Goal: Task Accomplishment & Management: Use online tool/utility

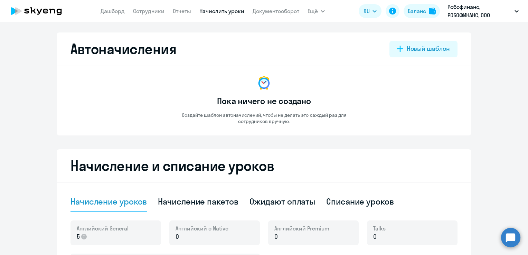
select select "10"
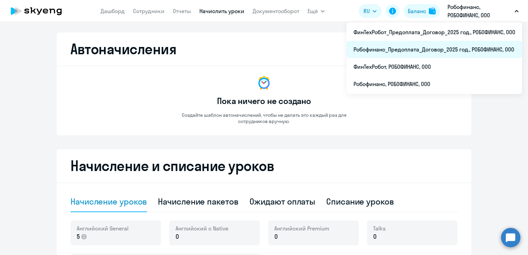
click at [405, 51] on li "Робофинанс_Предоплата_Договор_2025 год., РОБОФИНАНС, ООО" at bounding box center [435, 49] width 176 height 17
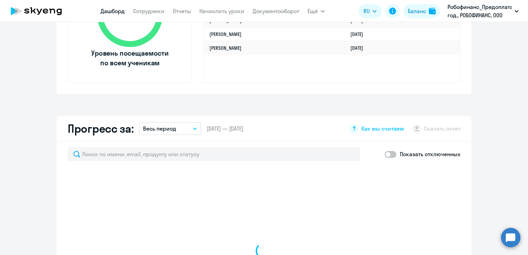
scroll to position [311, 0]
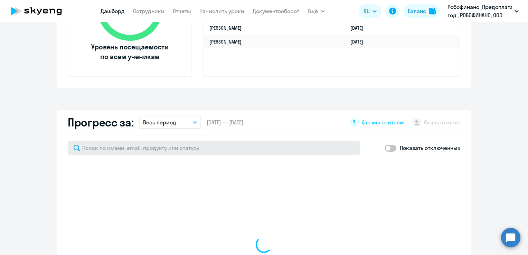
select select "30"
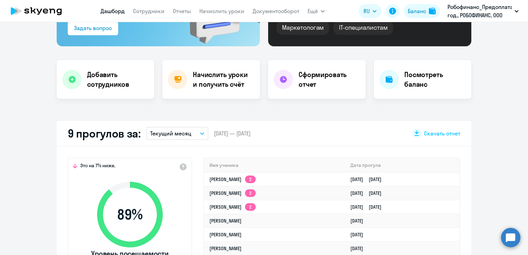
scroll to position [104, 0]
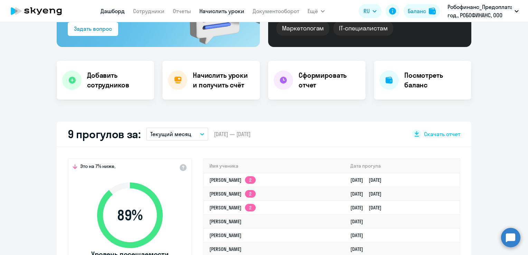
click at [231, 9] on link "Начислить уроки" at bounding box center [221, 11] width 45 height 7
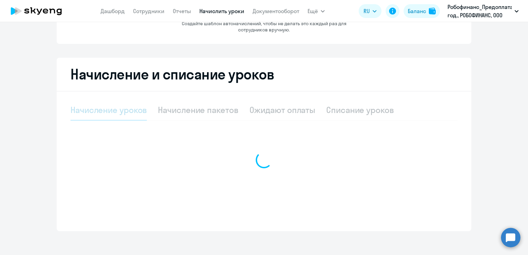
select select "10"
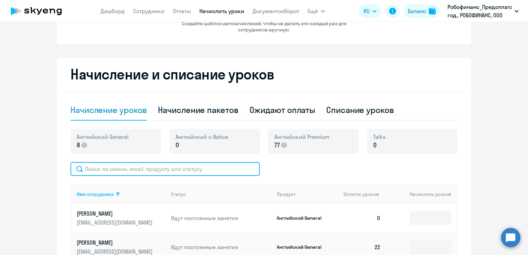
click at [161, 172] on input "text" at bounding box center [165, 169] width 189 height 14
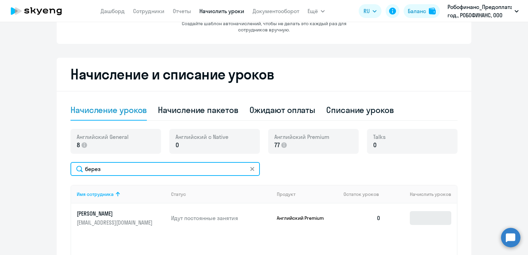
type input "берез"
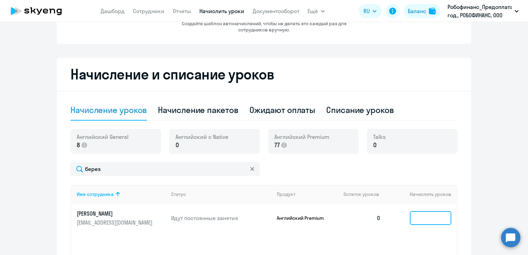
click at [425, 213] on input at bounding box center [430, 218] width 41 height 14
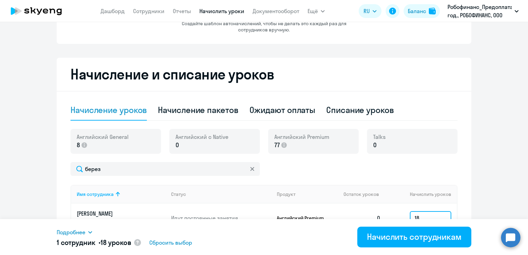
type input "18"
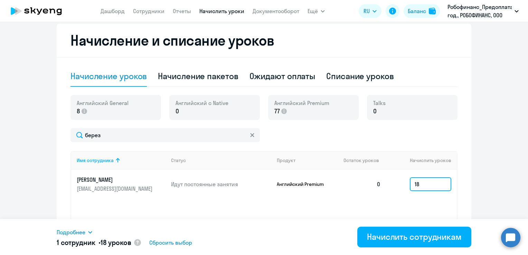
scroll to position [161, 0]
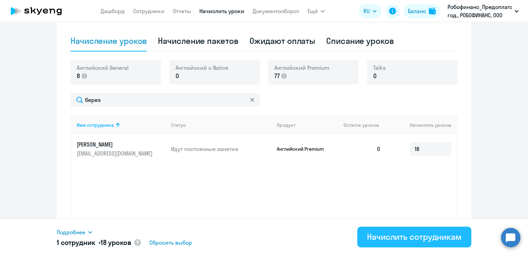
click at [383, 236] on div "Начислить сотрудникам" at bounding box center [414, 236] width 95 height 11
